Goal: Navigation & Orientation: Understand site structure

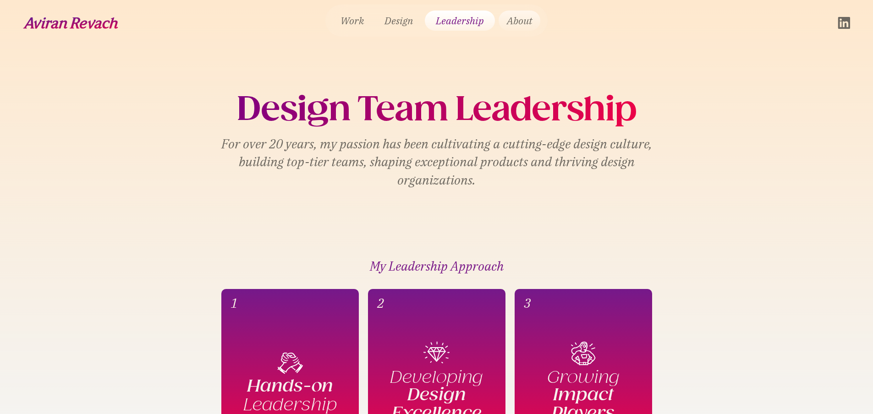
click at [529, 21] on link "About" at bounding box center [520, 21] width 42 height 20
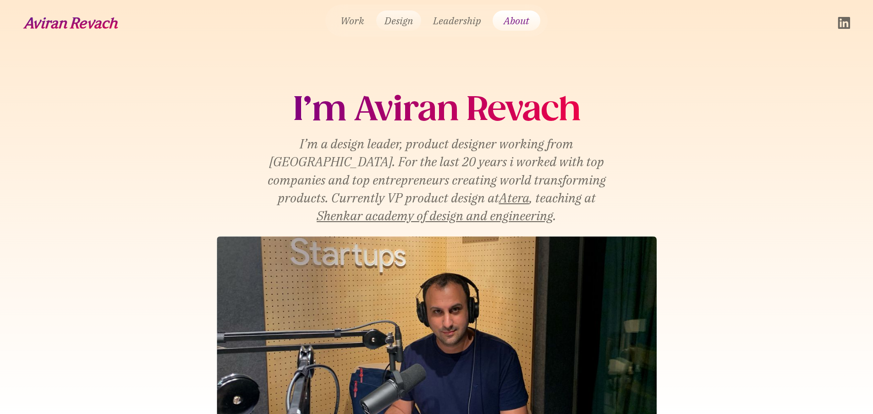
click at [402, 23] on link "Design" at bounding box center [398, 21] width 45 height 20
